Goal: Information Seeking & Learning: Find specific fact

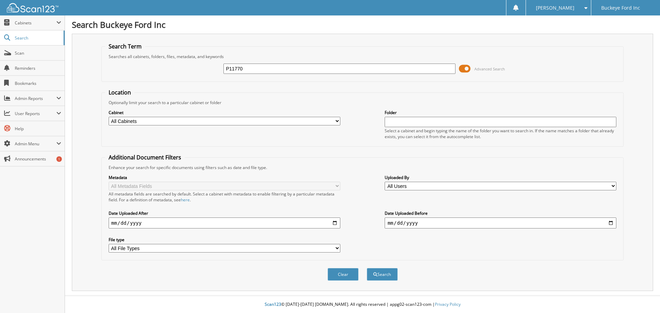
type input "P11770"
click at [367, 268] on button "Search" at bounding box center [382, 274] width 31 height 13
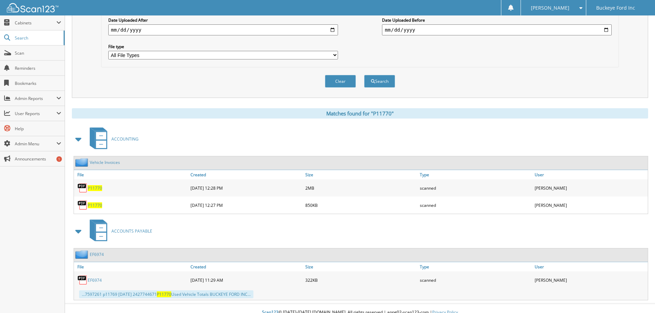
scroll to position [201, 0]
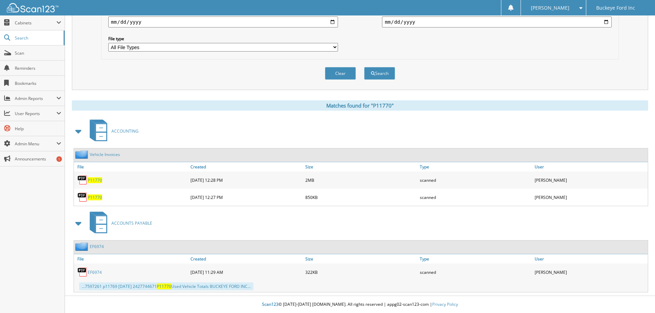
click at [92, 181] on span "P11770" at bounding box center [95, 180] width 14 height 6
click at [100, 197] on span "P11770" at bounding box center [95, 198] width 14 height 6
